Goal: Task Accomplishment & Management: Use online tool/utility

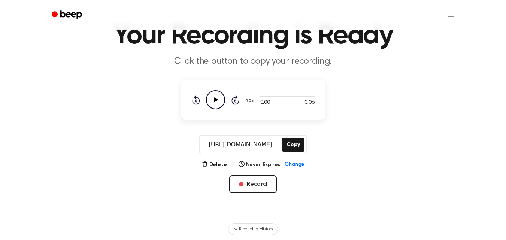
scroll to position [37, 0]
click at [318, 181] on div "Delete | Never Expires | Change Record" at bounding box center [253, 188] width 144 height 57
click at [207, 163] on icon "button" at bounding box center [204, 163] width 5 height 5
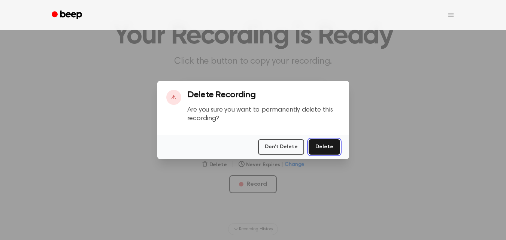
click at [328, 147] on button "Delete" at bounding box center [323, 146] width 31 height 15
click at [332, 148] on button "Delete" at bounding box center [323, 146] width 31 height 15
click at [429, 47] on div at bounding box center [253, 120] width 506 height 240
click at [453, 14] on html "​ ⚠ Delete Recording Are you sure you want to permanently delete this recording…" at bounding box center [253, 188] width 506 height 451
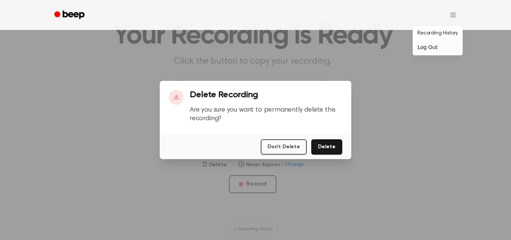
click at [448, 48] on div "Log Out" at bounding box center [438, 47] width 46 height 12
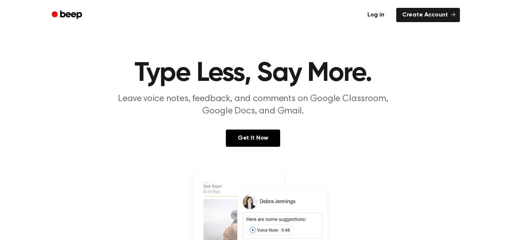
click at [379, 19] on link "Log in" at bounding box center [376, 14] width 32 height 17
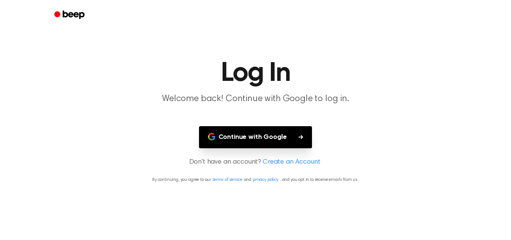
click at [290, 137] on button "Continue with Google" at bounding box center [255, 137] width 113 height 22
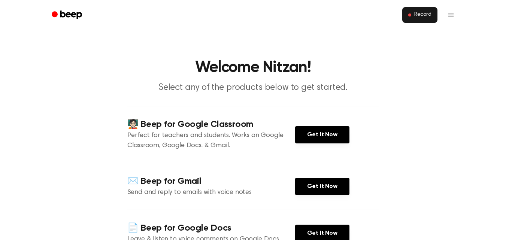
click at [430, 10] on button "Record" at bounding box center [419, 15] width 35 height 16
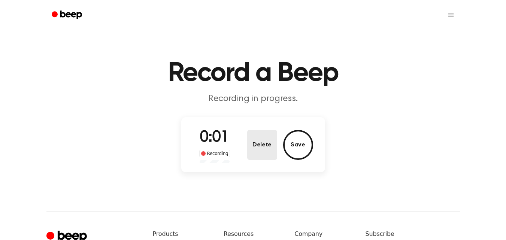
click at [268, 144] on button "Delete" at bounding box center [262, 145] width 30 height 30
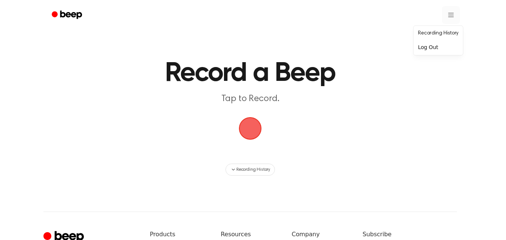
click at [450, 14] on html "Record a Beep Tap to Record. Recording History ⚠️ We are experiencing issues wi…" at bounding box center [253, 177] width 506 height 354
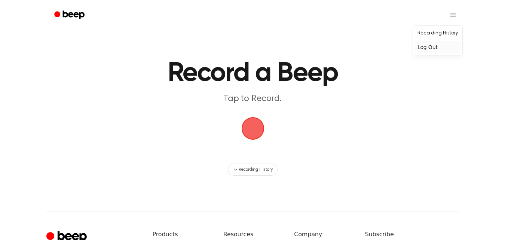
click at [445, 47] on div "Log Out" at bounding box center [438, 47] width 46 height 12
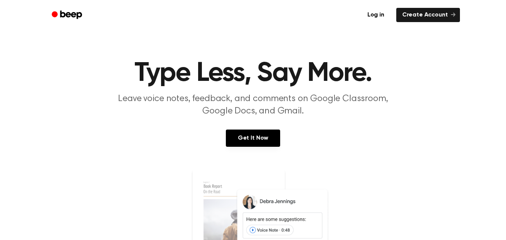
click at [90, 25] on div "Log in Create Account" at bounding box center [252, 15] width 413 height 30
click at [384, 16] on link "Log in" at bounding box center [376, 14] width 32 height 17
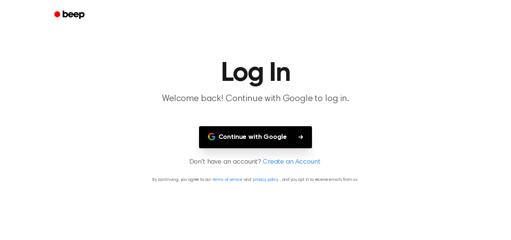
click at [289, 142] on button "Continue with Google" at bounding box center [255, 137] width 113 height 22
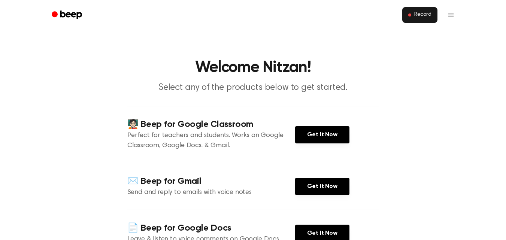
click at [415, 18] on span "Record" at bounding box center [422, 15] width 17 height 7
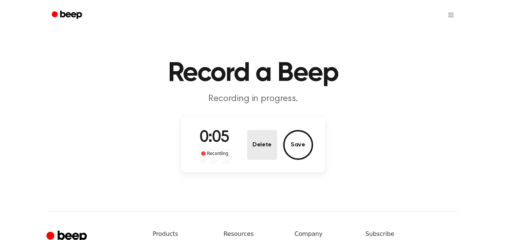
click at [259, 144] on button "Delete" at bounding box center [262, 145] width 30 height 30
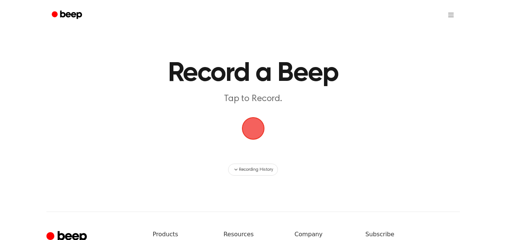
click at [255, 132] on span "button" at bounding box center [252, 128] width 41 height 41
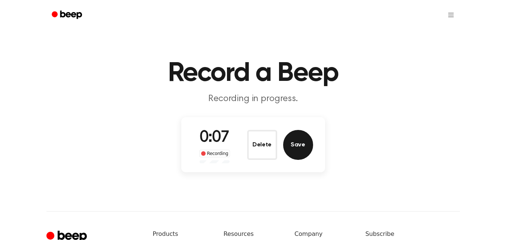
click at [302, 151] on button "Save" at bounding box center [298, 145] width 30 height 30
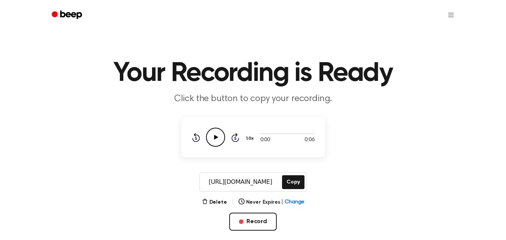
drag, startPoint x: 276, startPoint y: 183, endPoint x: 201, endPoint y: 188, distance: 75.8
click at [201, 188] on input "https://beep.audio/OjqMZVZ" at bounding box center [240, 182] width 80 height 18
click at [295, 185] on button "Copy" at bounding box center [293, 182] width 22 height 14
